Goal: Information Seeking & Learning: Learn about a topic

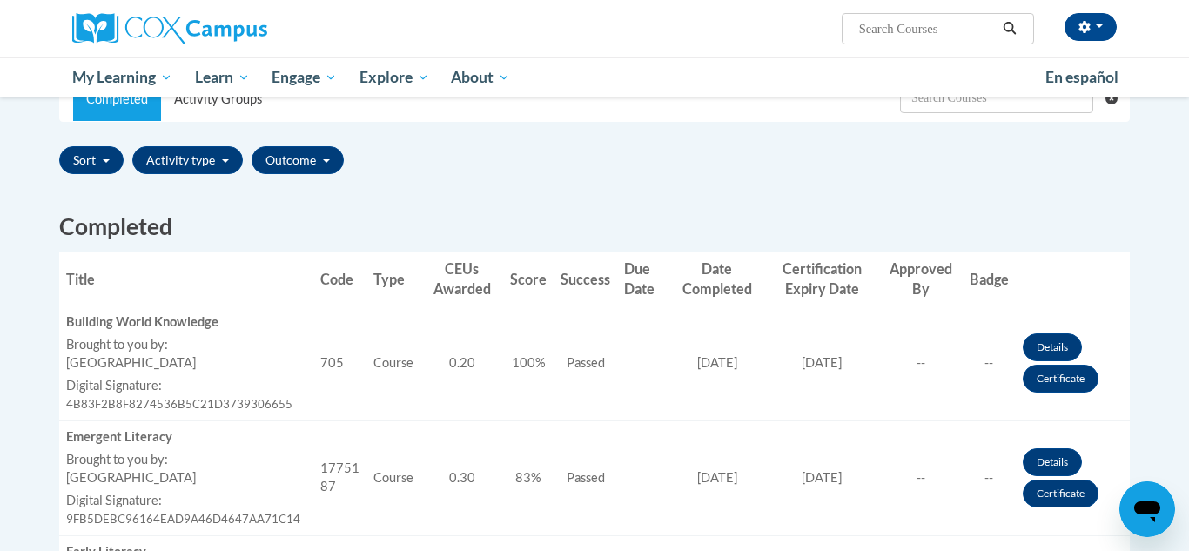
scroll to position [403, 0]
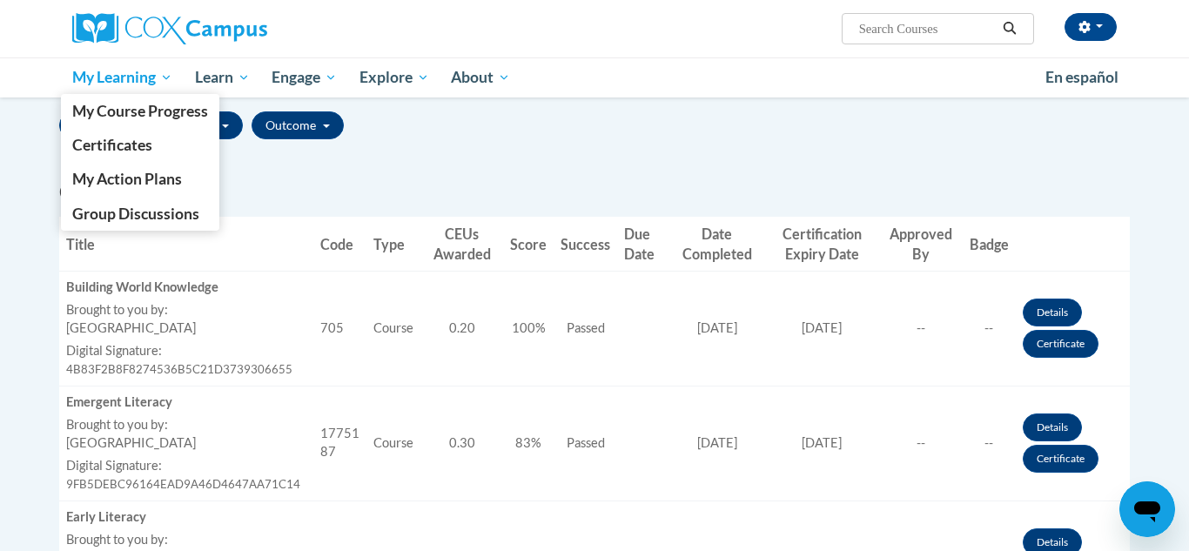
click at [99, 80] on span "My Learning" at bounding box center [122, 77] width 100 height 21
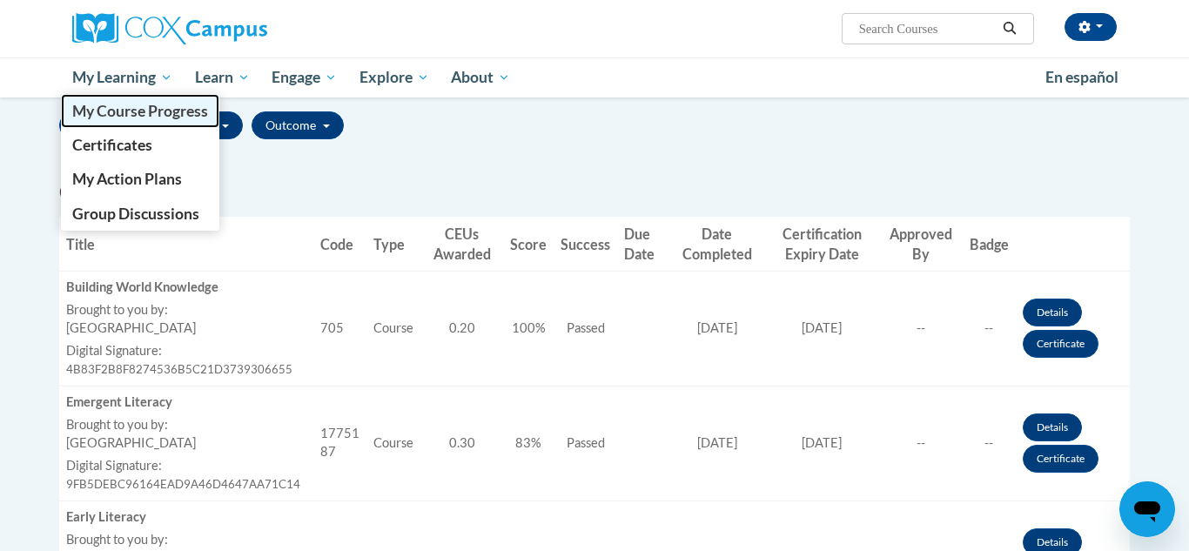
click at [103, 106] on span "My Course Progress" at bounding box center [140, 111] width 136 height 18
click at [98, 111] on span "My Course Progress" at bounding box center [140, 111] width 136 height 18
click at [77, 104] on span "My Course Progress" at bounding box center [140, 111] width 136 height 18
click at [61, 94] on link "My Course Progress" at bounding box center [140, 111] width 158 height 34
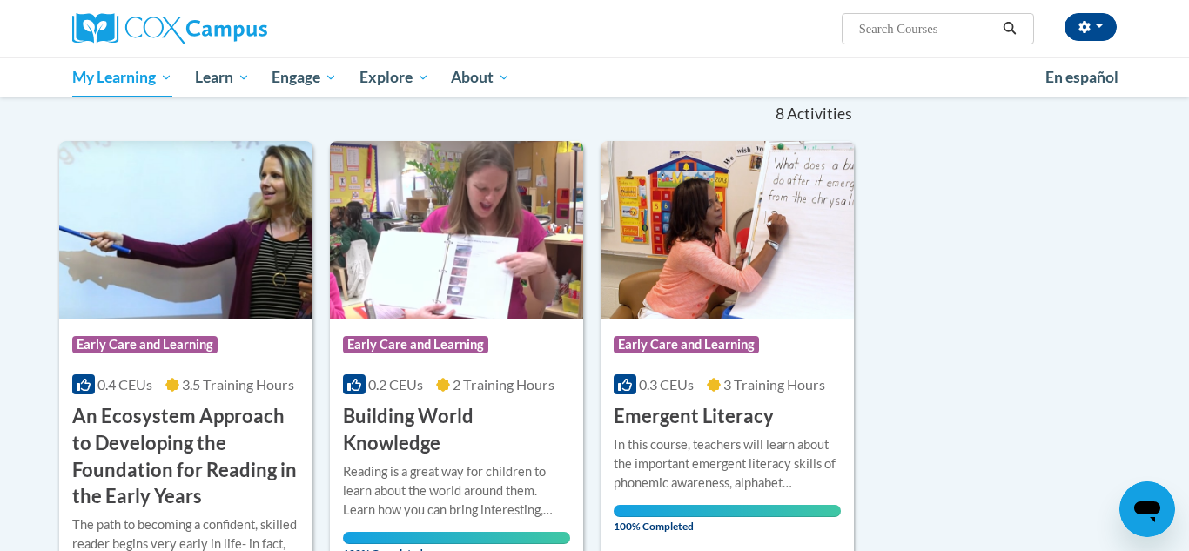
scroll to position [174, 0]
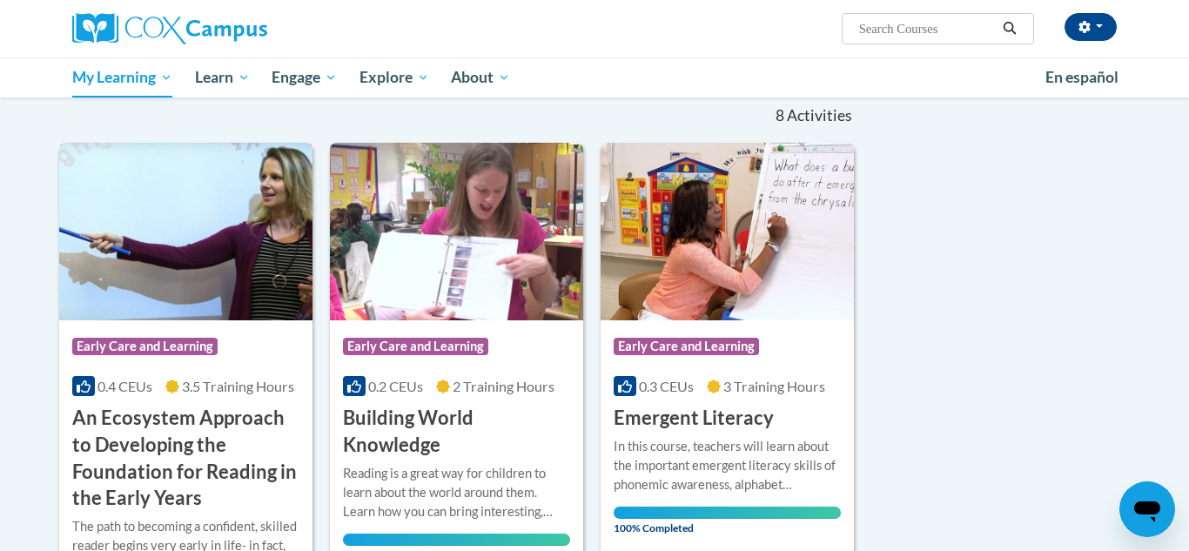
click at [98, 386] on span "0.4 CEUs" at bounding box center [125, 386] width 55 height 17
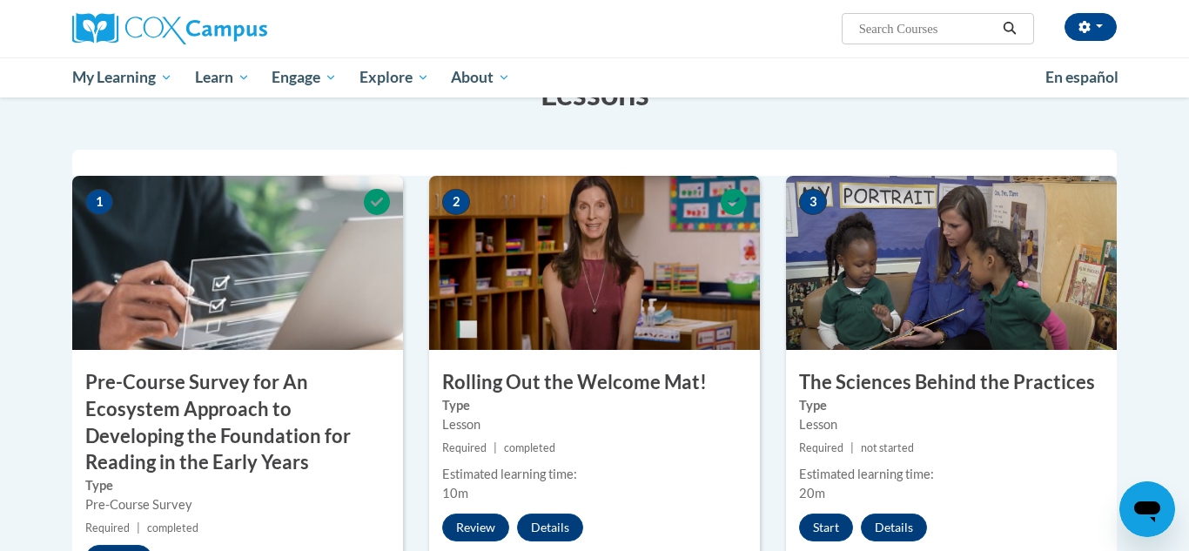
scroll to position [348, 0]
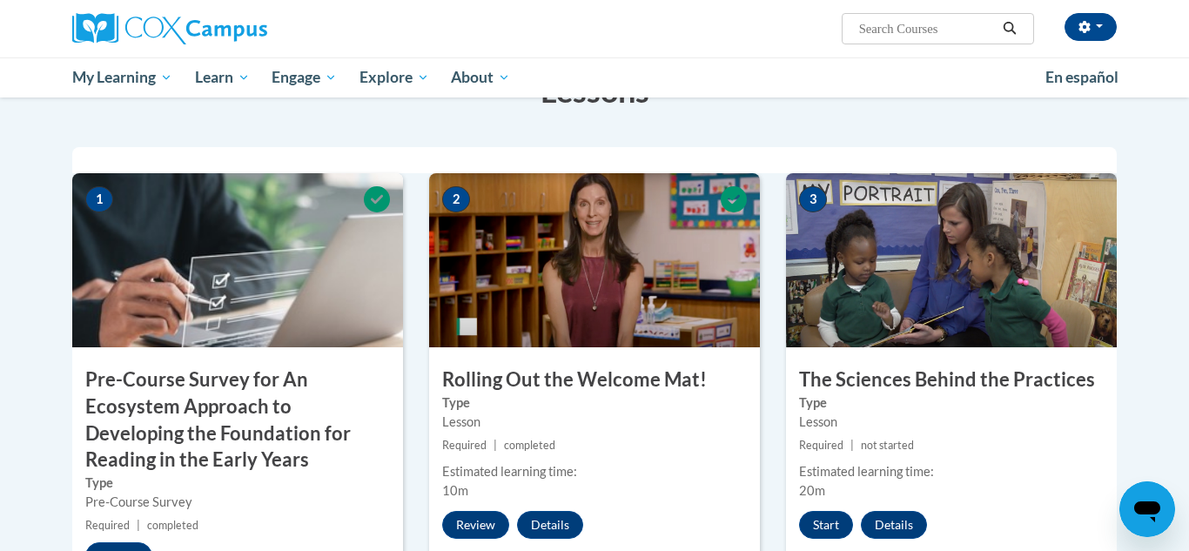
click at [876, 268] on img at bounding box center [951, 260] width 331 height 174
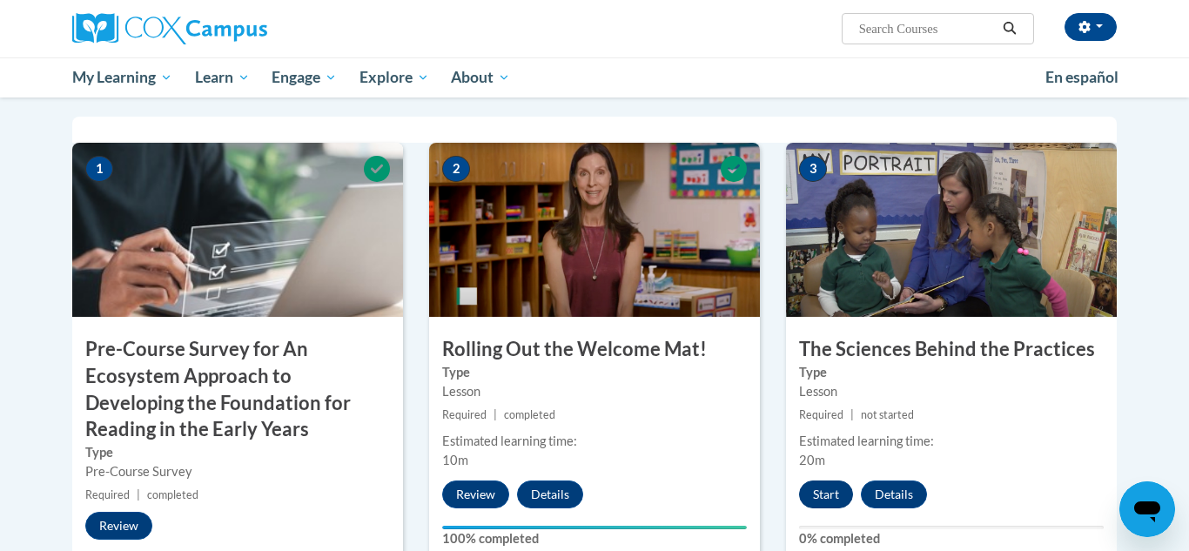
scroll to position [383, 0]
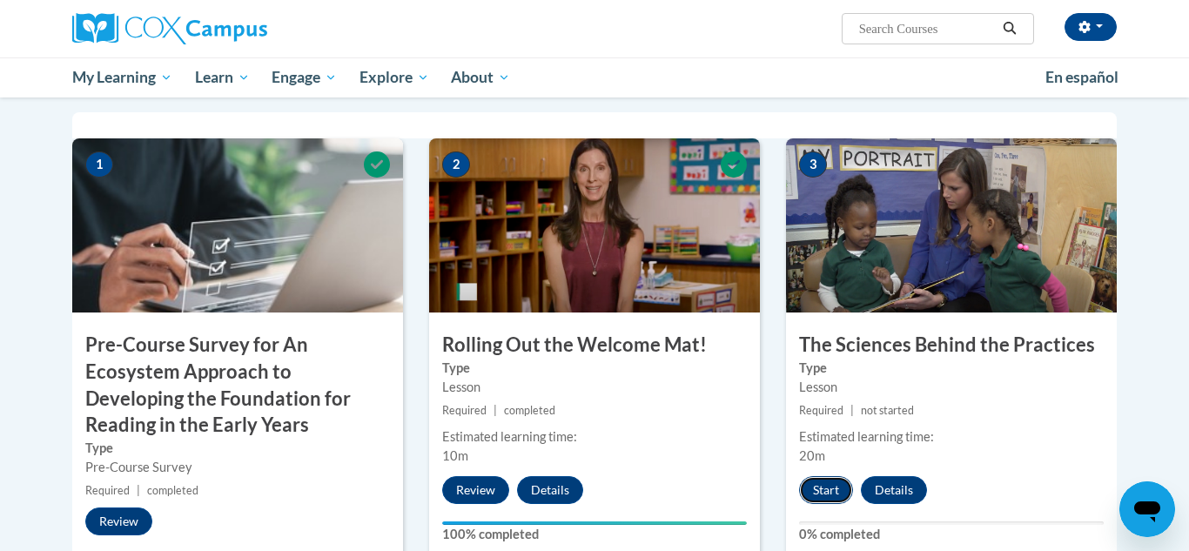
click at [830, 488] on button "Start" at bounding box center [826, 490] width 54 height 28
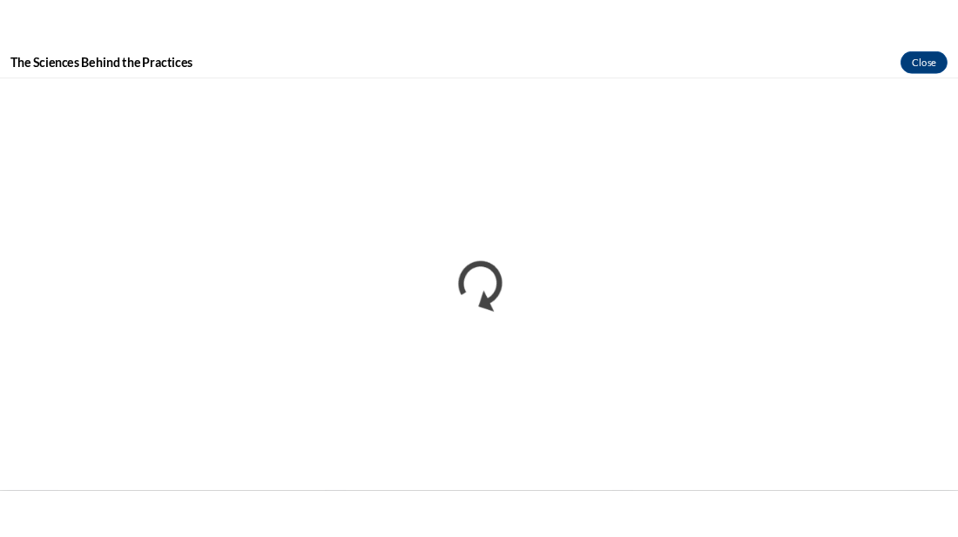
scroll to position [0, 0]
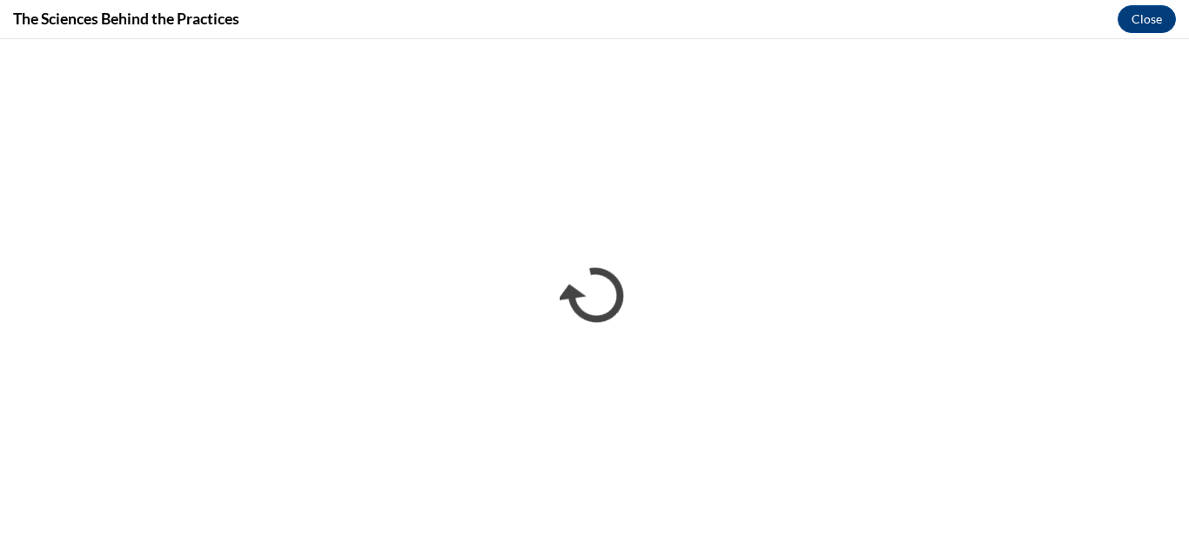
drag, startPoint x: 811, startPoint y: 29, endPoint x: 812, endPoint y: 0, distance: 28.7
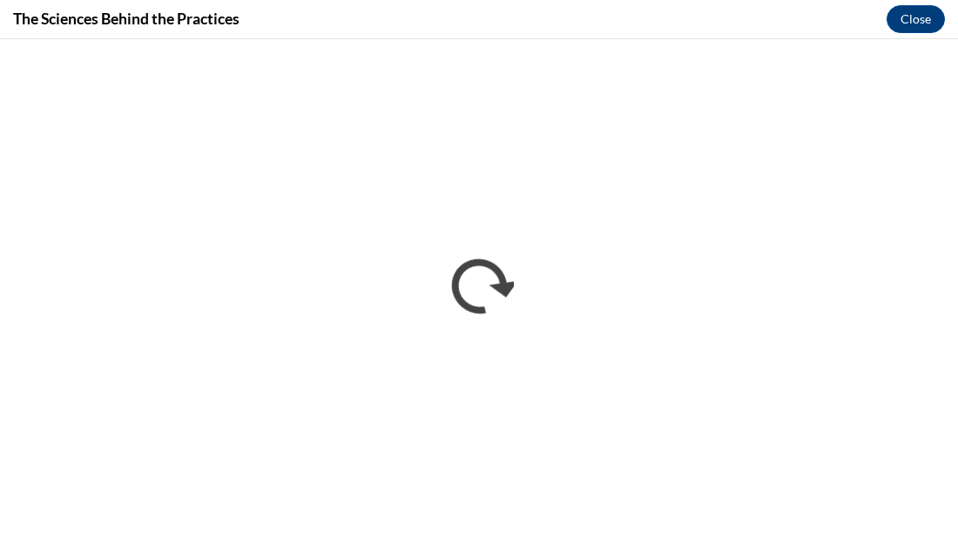
click at [586, 8] on div "The Sciences Behind the Practices Close" at bounding box center [479, 19] width 958 height 39
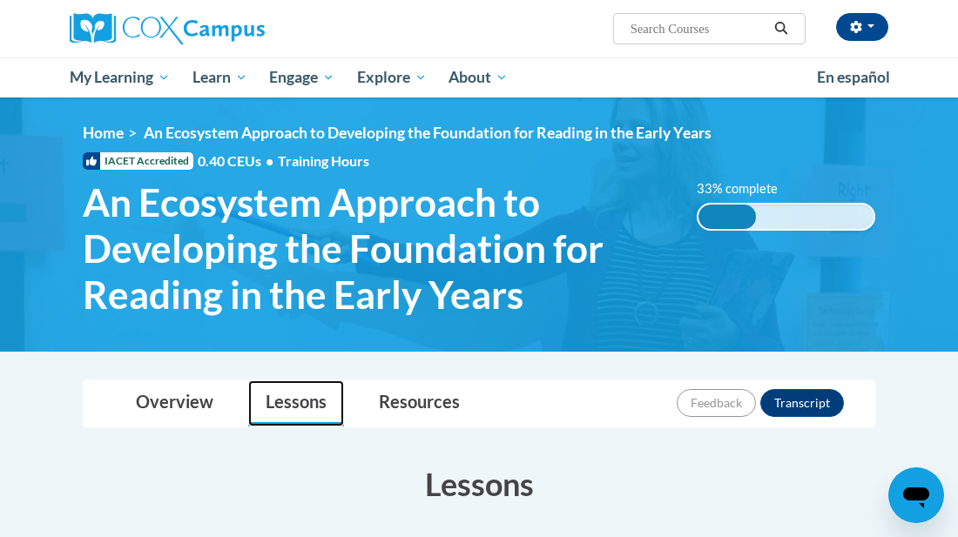
click at [291, 405] on link "Lessons" at bounding box center [296, 404] width 96 height 46
click at [272, 409] on link "Lessons" at bounding box center [296, 404] width 96 height 46
click at [295, 409] on link "Lessons" at bounding box center [296, 404] width 96 height 46
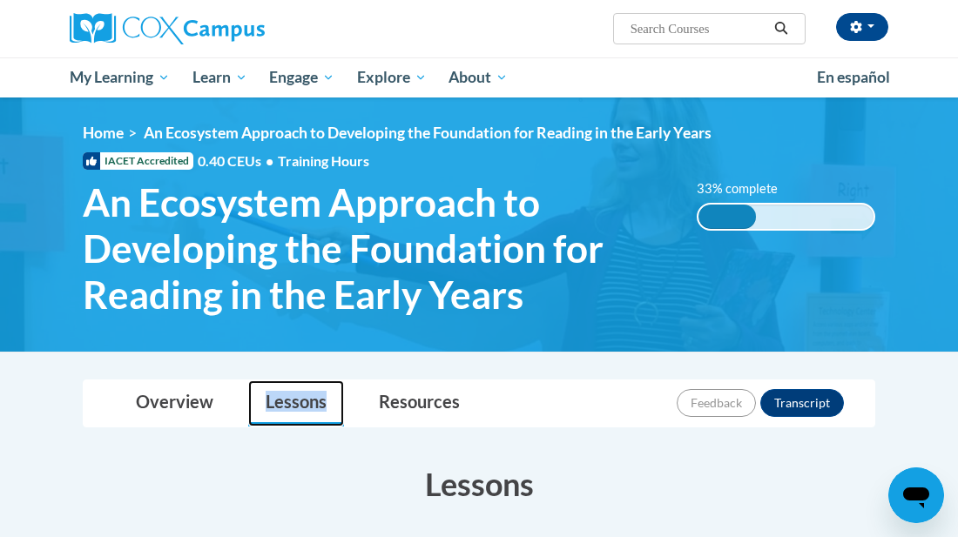
click at [279, 401] on link "Lessons" at bounding box center [296, 404] width 96 height 46
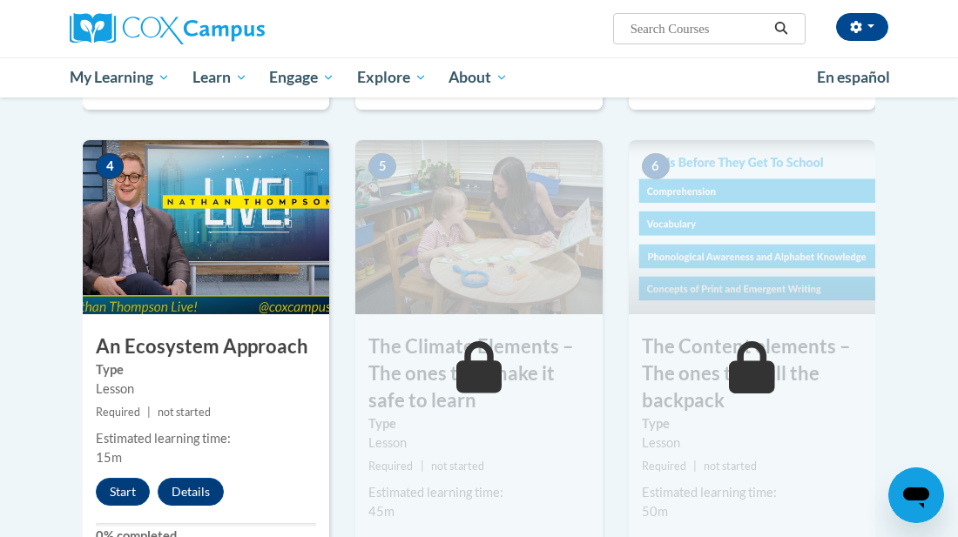
scroll to position [940, 0]
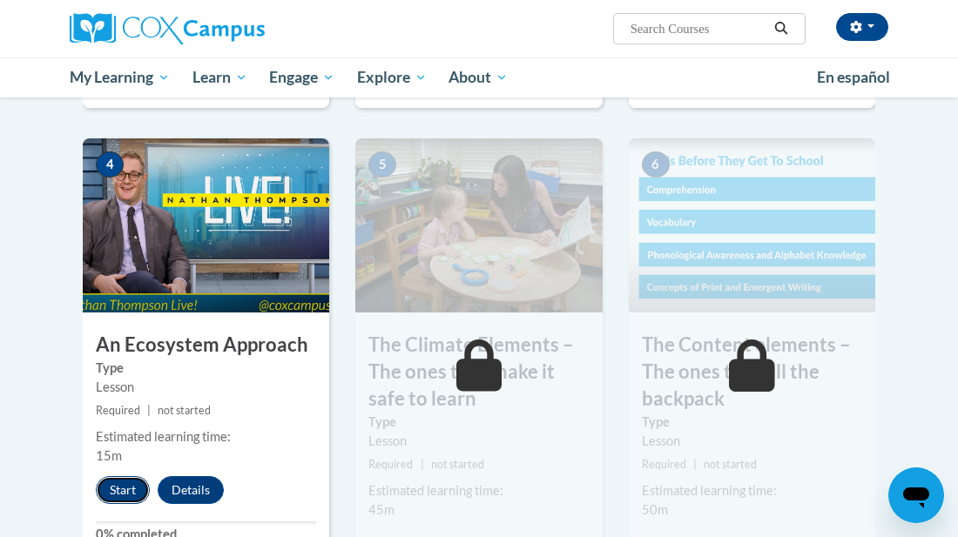
click at [121, 483] on button "Start" at bounding box center [123, 490] width 54 height 28
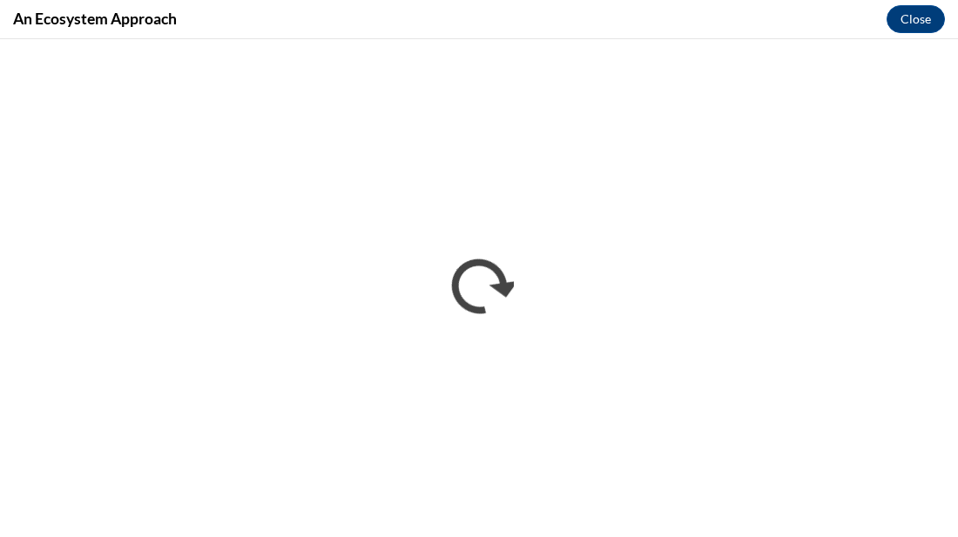
scroll to position [0, 0]
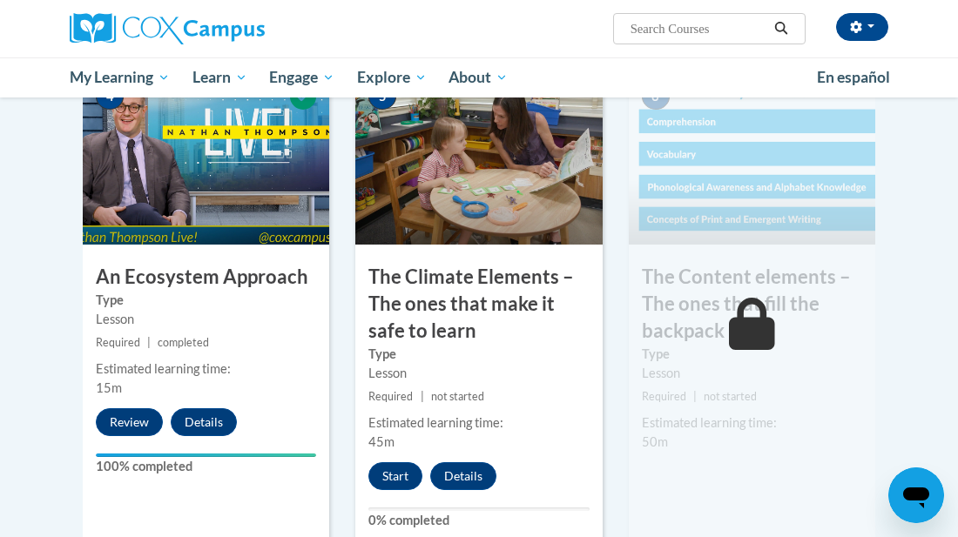
scroll to position [1010, 0]
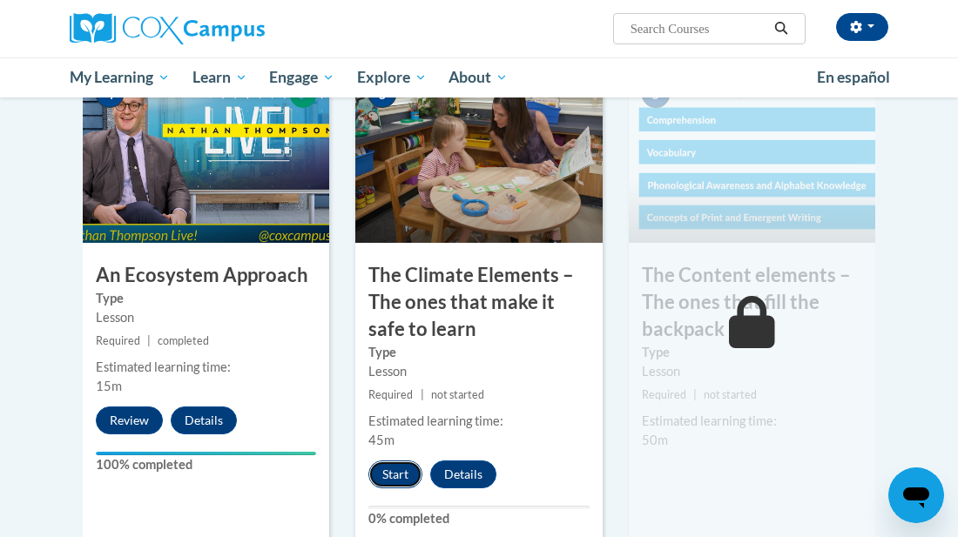
click at [401, 469] on button "Start" at bounding box center [395, 475] width 54 height 28
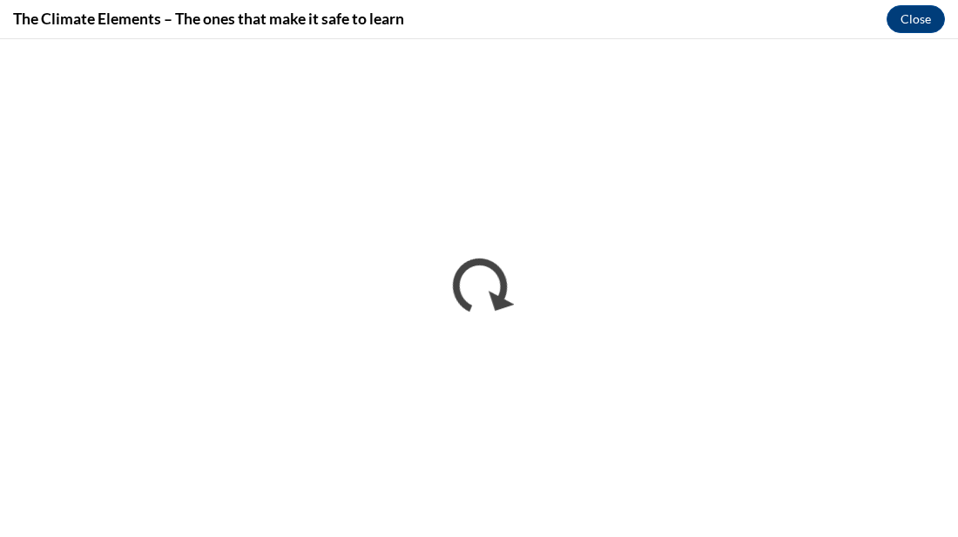
scroll to position [0, 0]
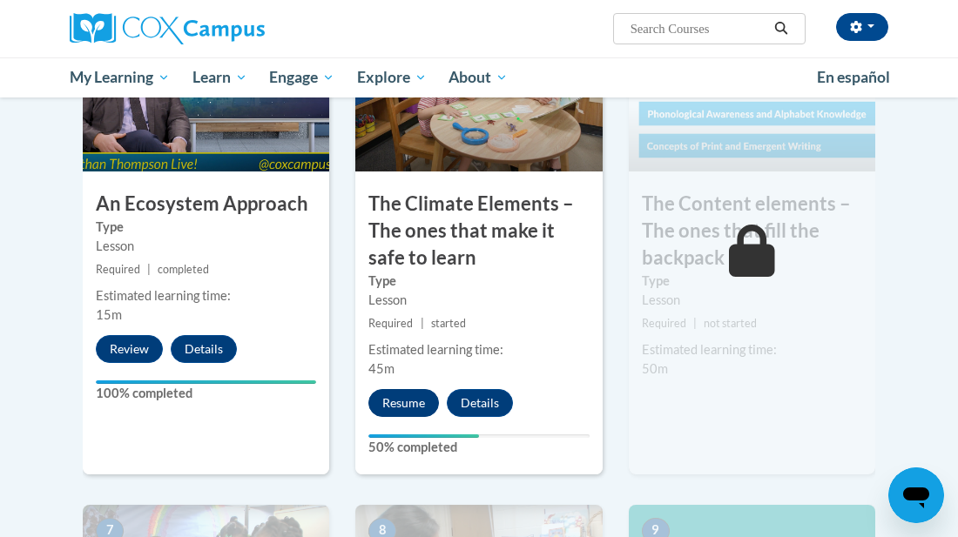
scroll to position [1080, 0]
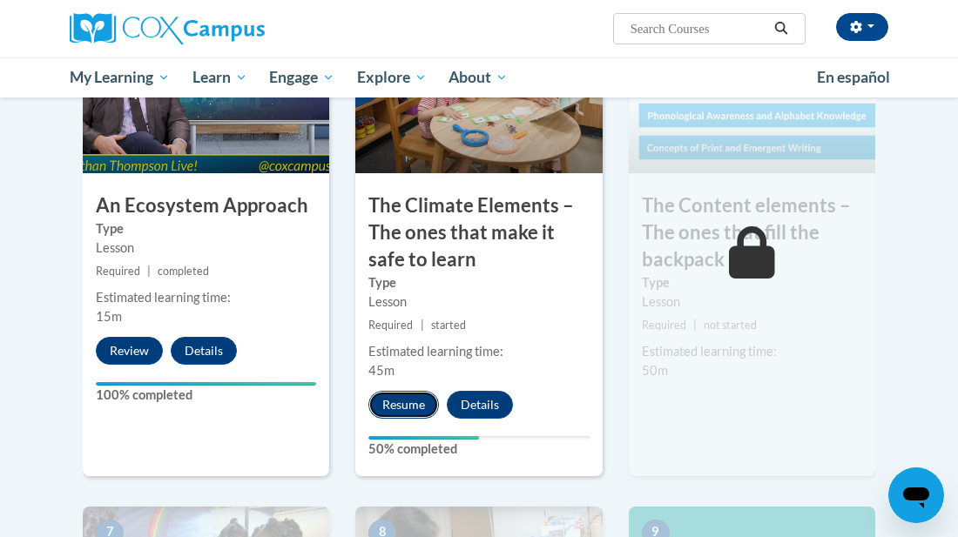
click at [409, 397] on button "Resume" at bounding box center [403, 405] width 71 height 28
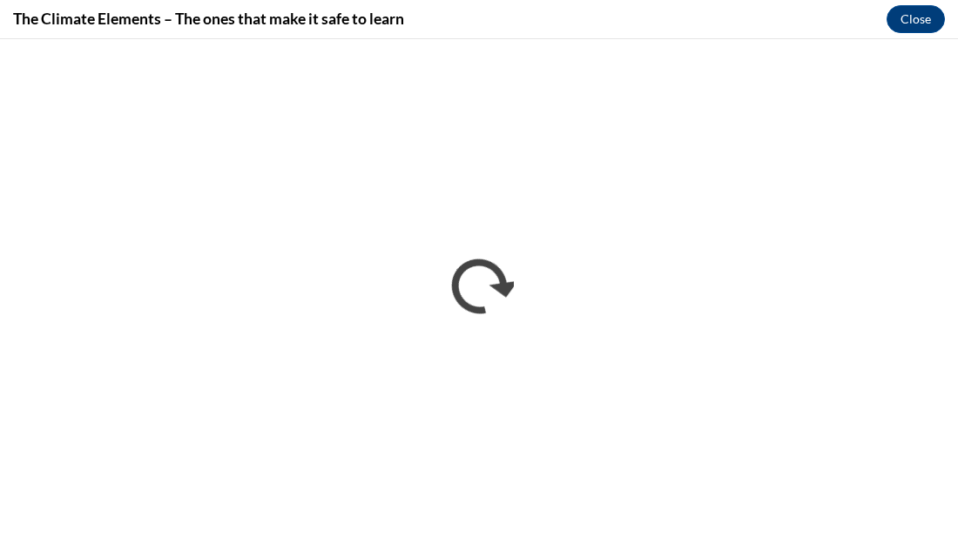
scroll to position [0, 0]
